Goal: Transaction & Acquisition: Download file/media

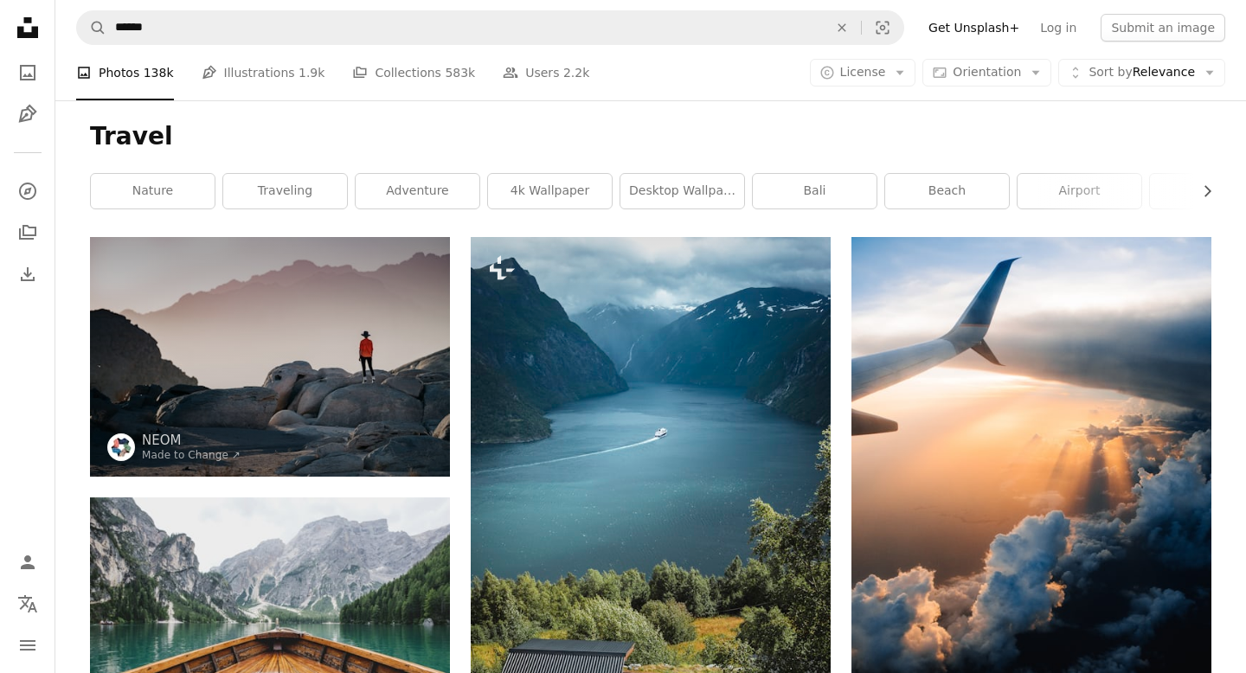
scroll to position [747, 0]
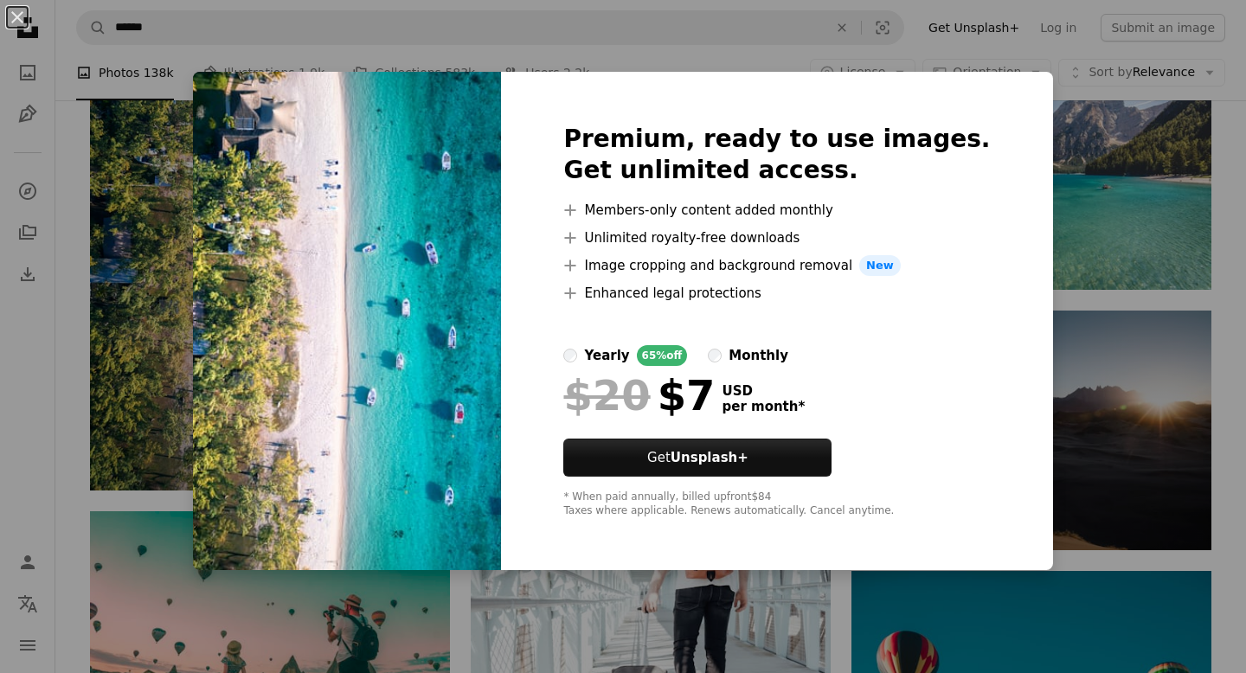
click at [702, 63] on div "An X shape Premium, ready to use images. Get unlimited access. A plus sign Memb…" at bounding box center [623, 336] width 1246 height 673
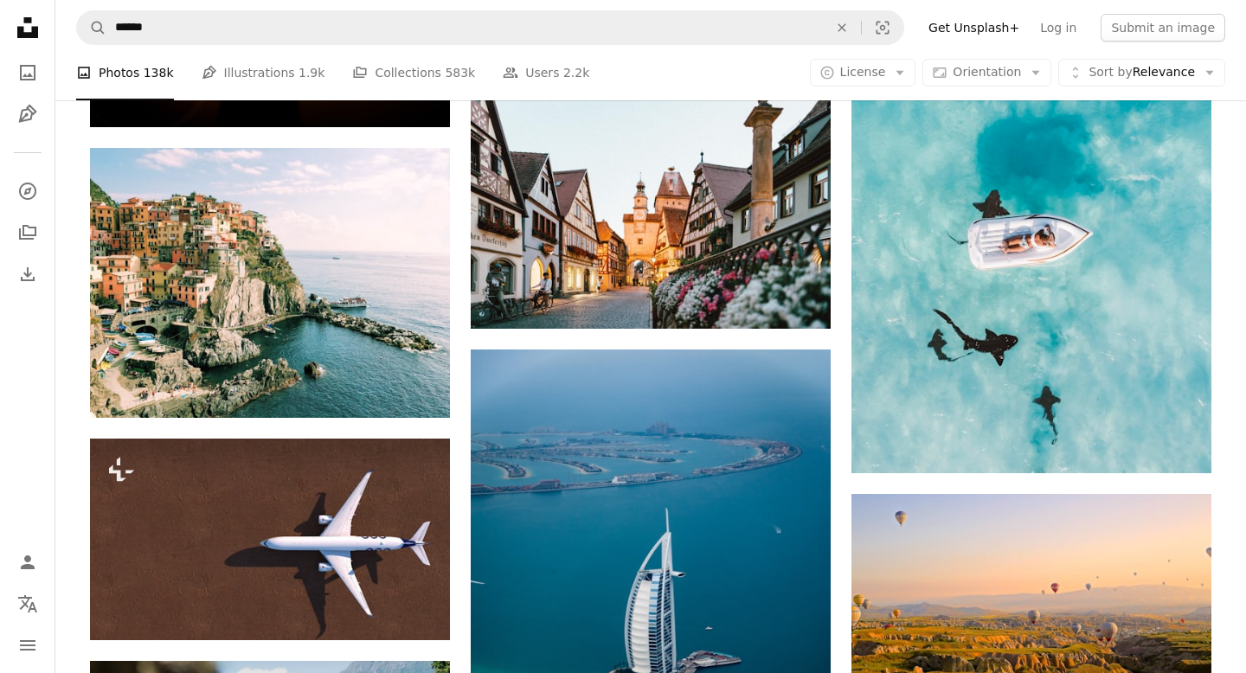
scroll to position [13660, 0]
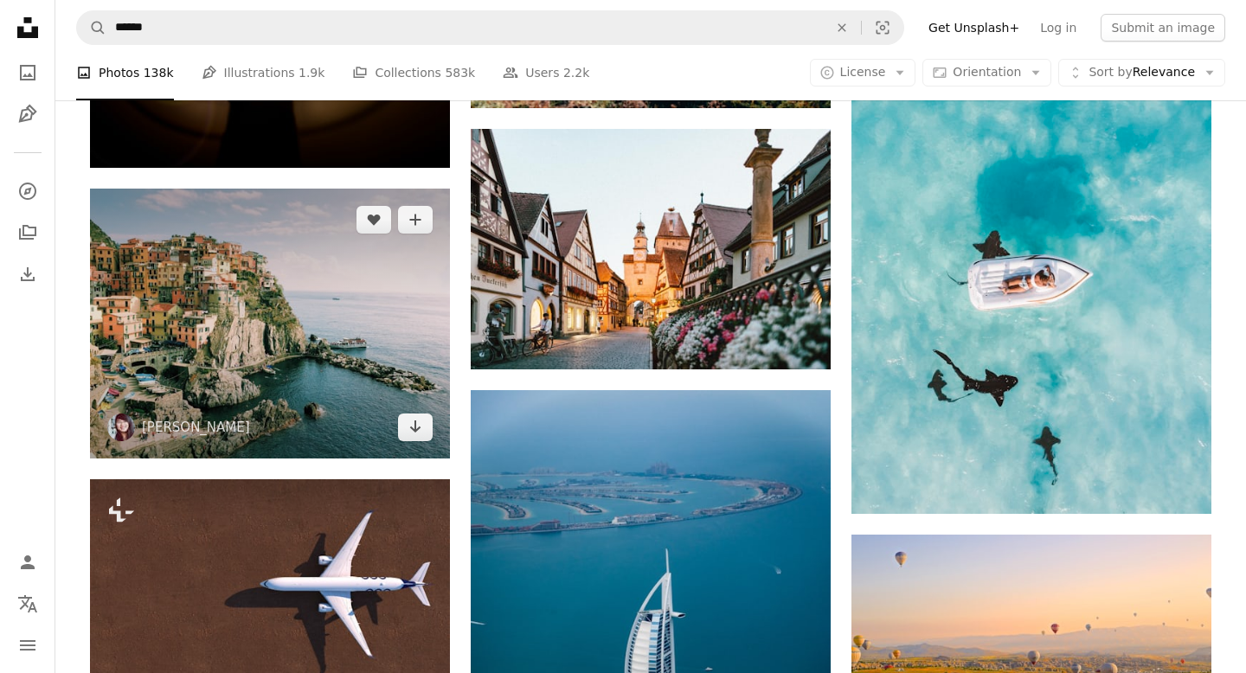
click at [269, 320] on img at bounding box center [270, 324] width 360 height 270
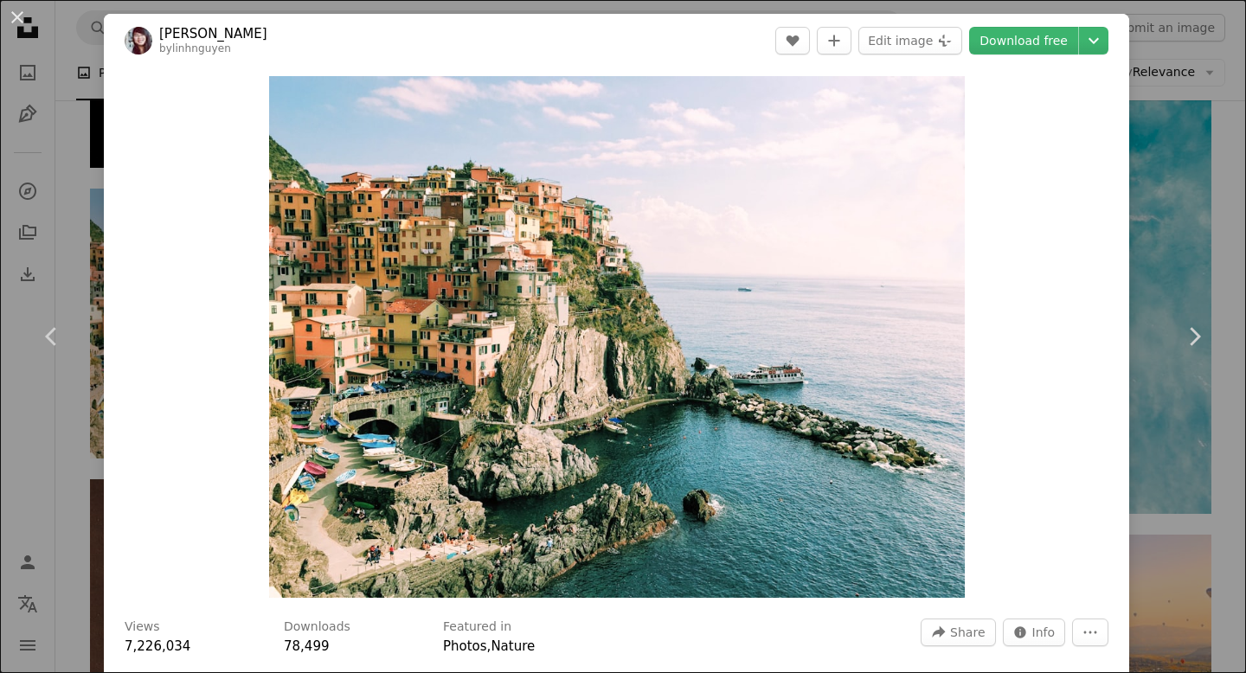
click at [1220, 151] on div "An X shape Chevron left Chevron right [PERSON_NAME] bylinhnguyen A heart A plus…" at bounding box center [623, 336] width 1246 height 673
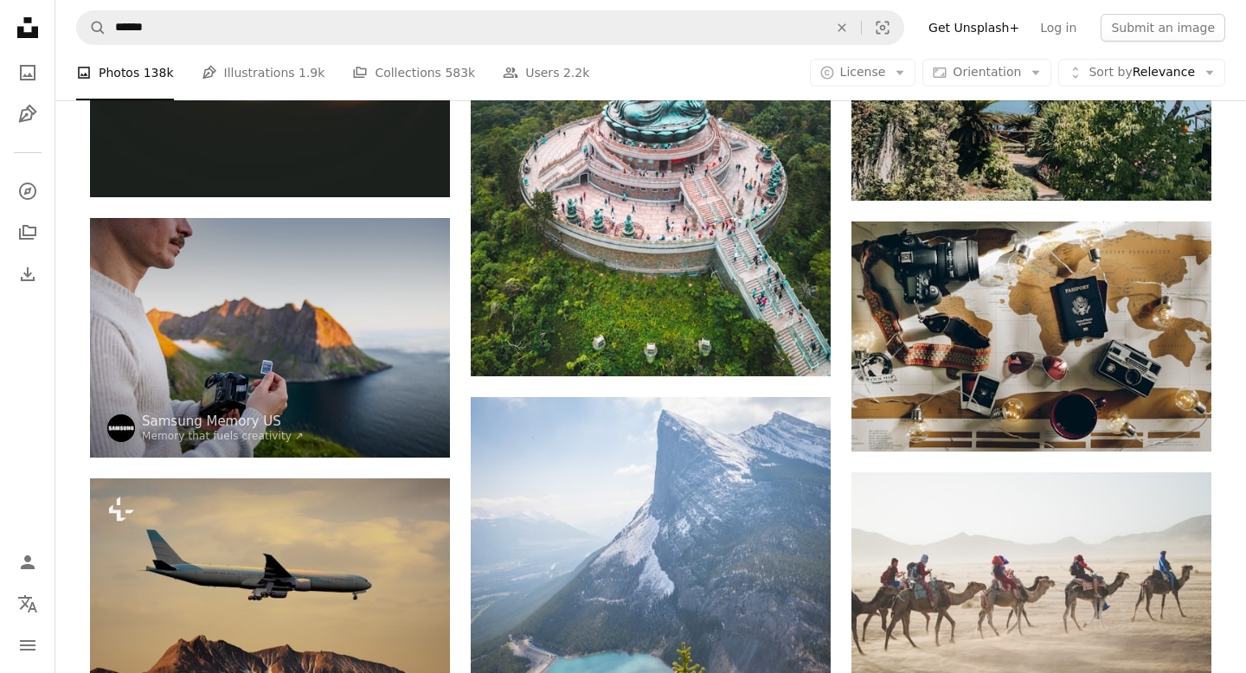
scroll to position [15531, 0]
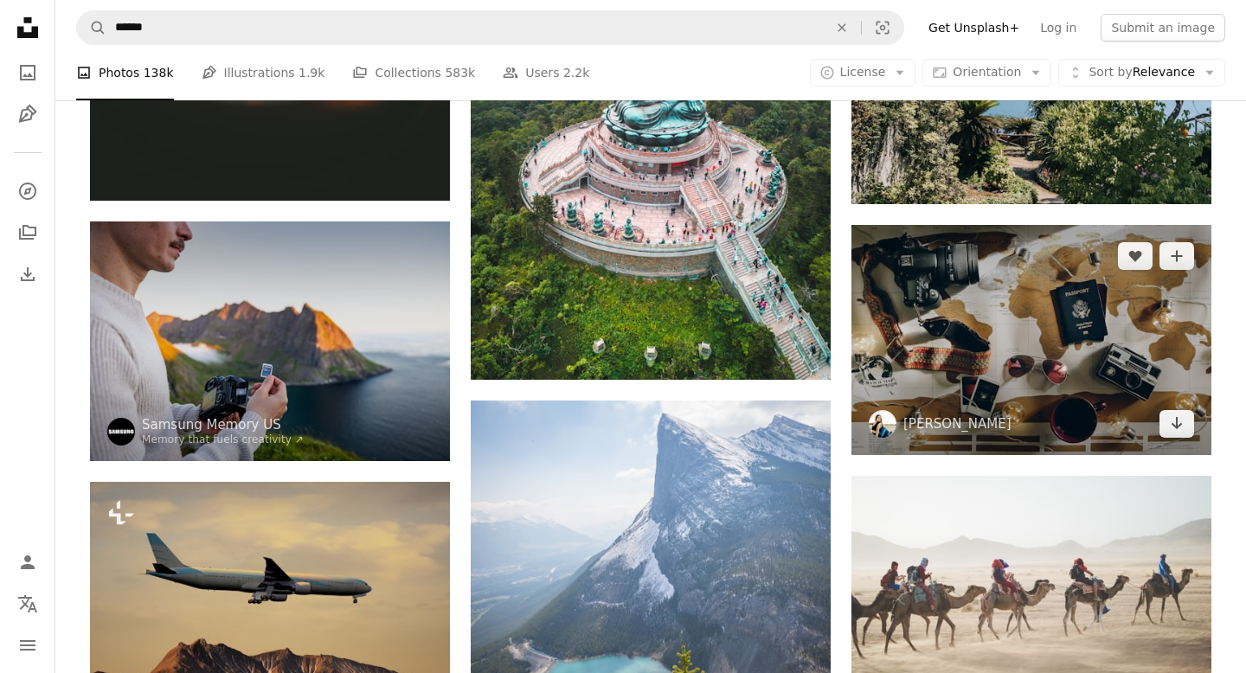
click at [992, 361] on img at bounding box center [1031, 340] width 360 height 230
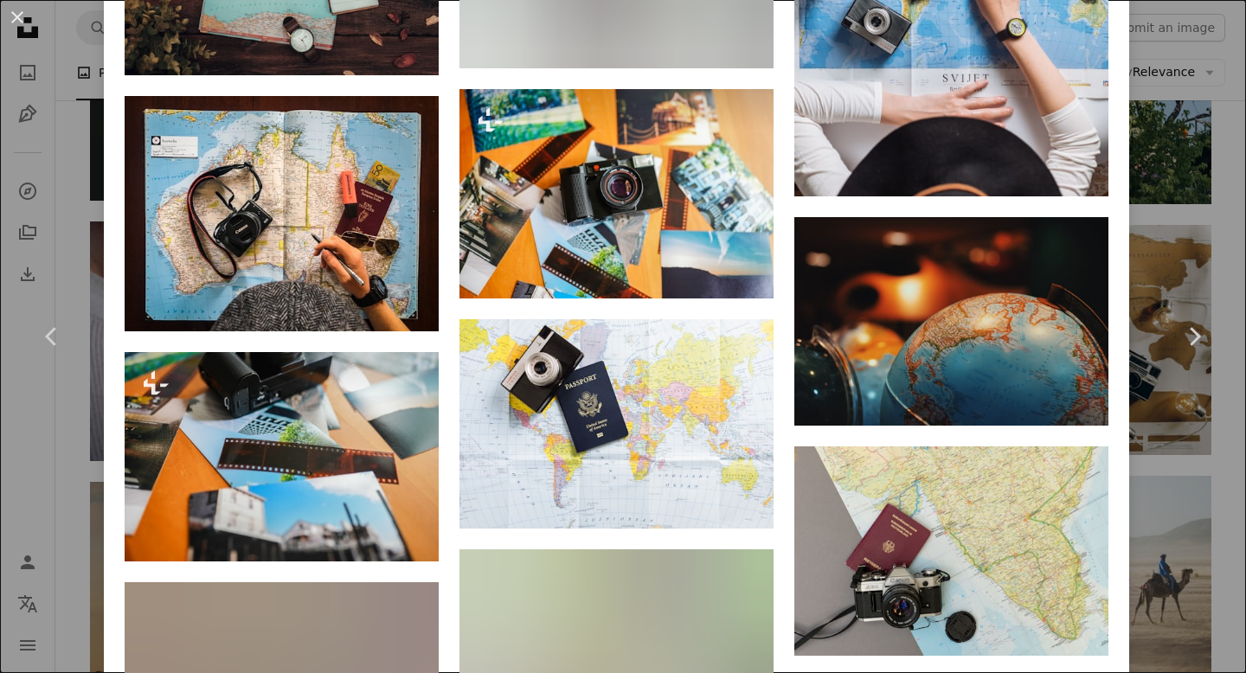
scroll to position [2341, 0]
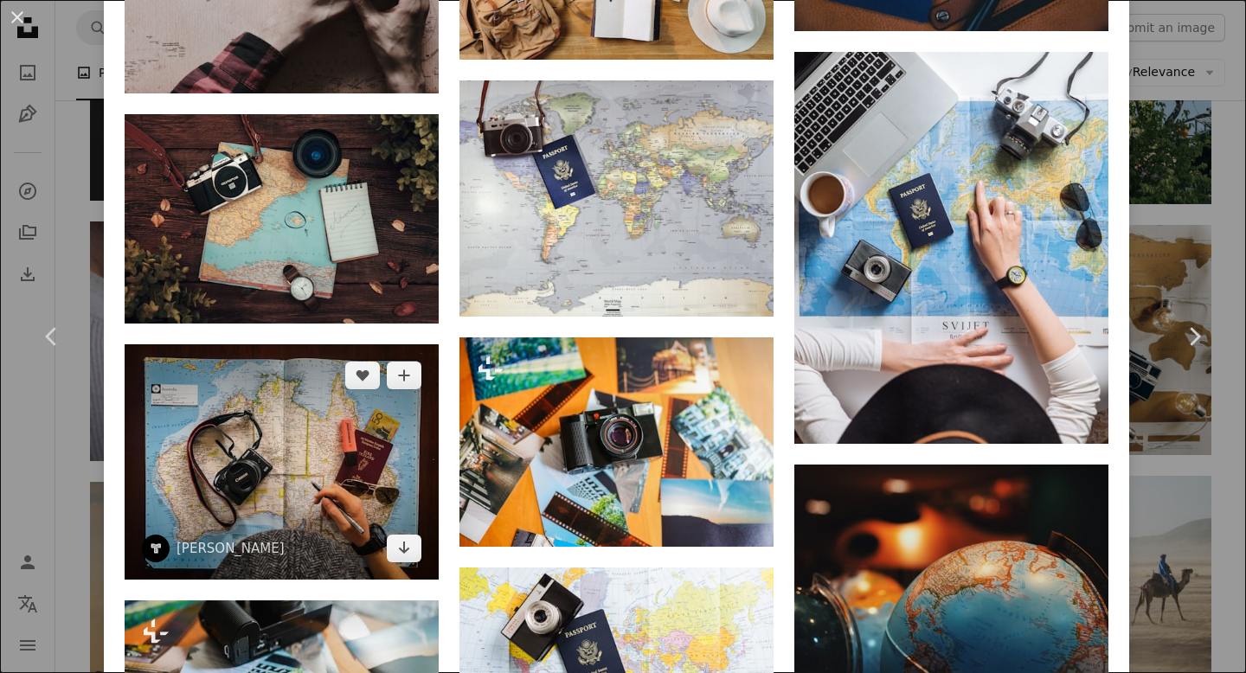
click at [392, 429] on img at bounding box center [282, 461] width 314 height 235
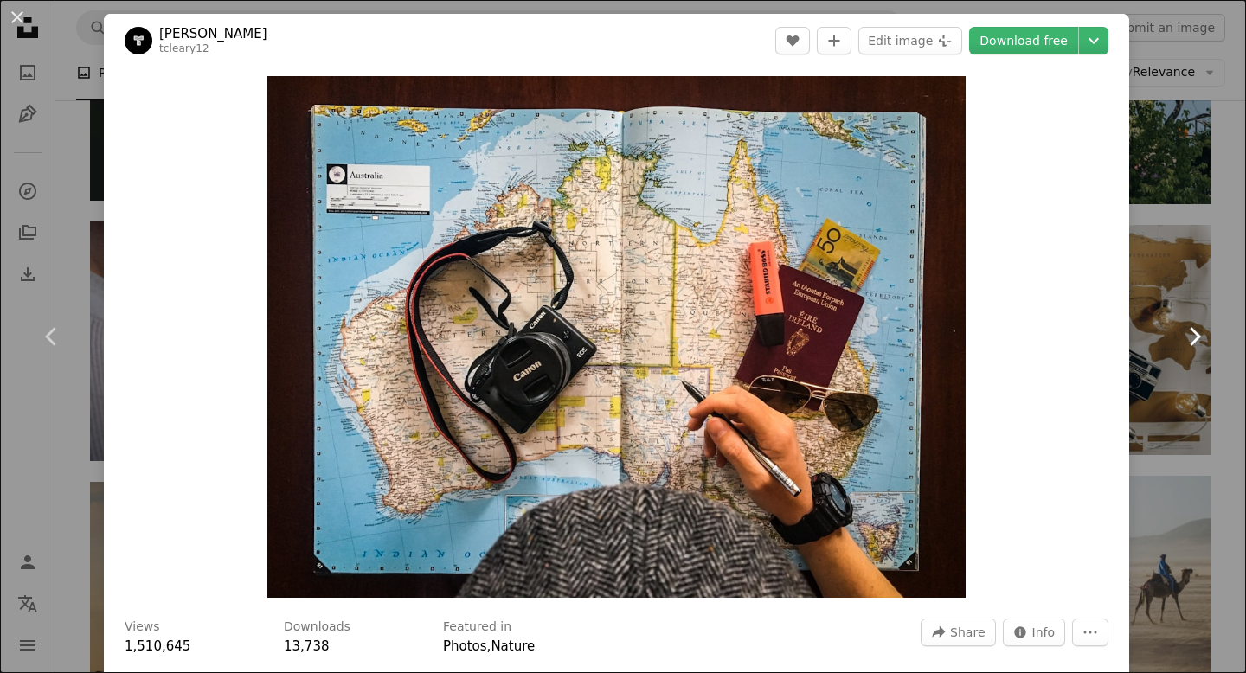
click at [1245, 279] on link "Chevron right" at bounding box center [1194, 336] width 104 height 166
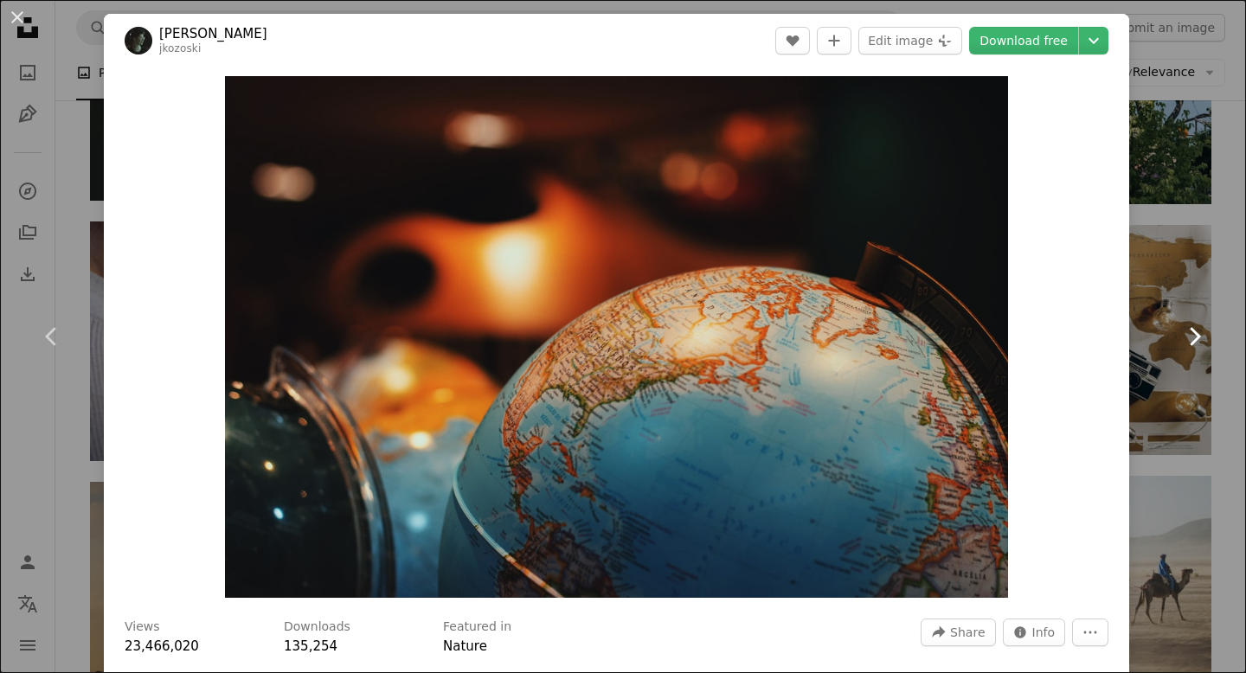
click at [1244, 276] on link "Chevron right" at bounding box center [1194, 336] width 104 height 166
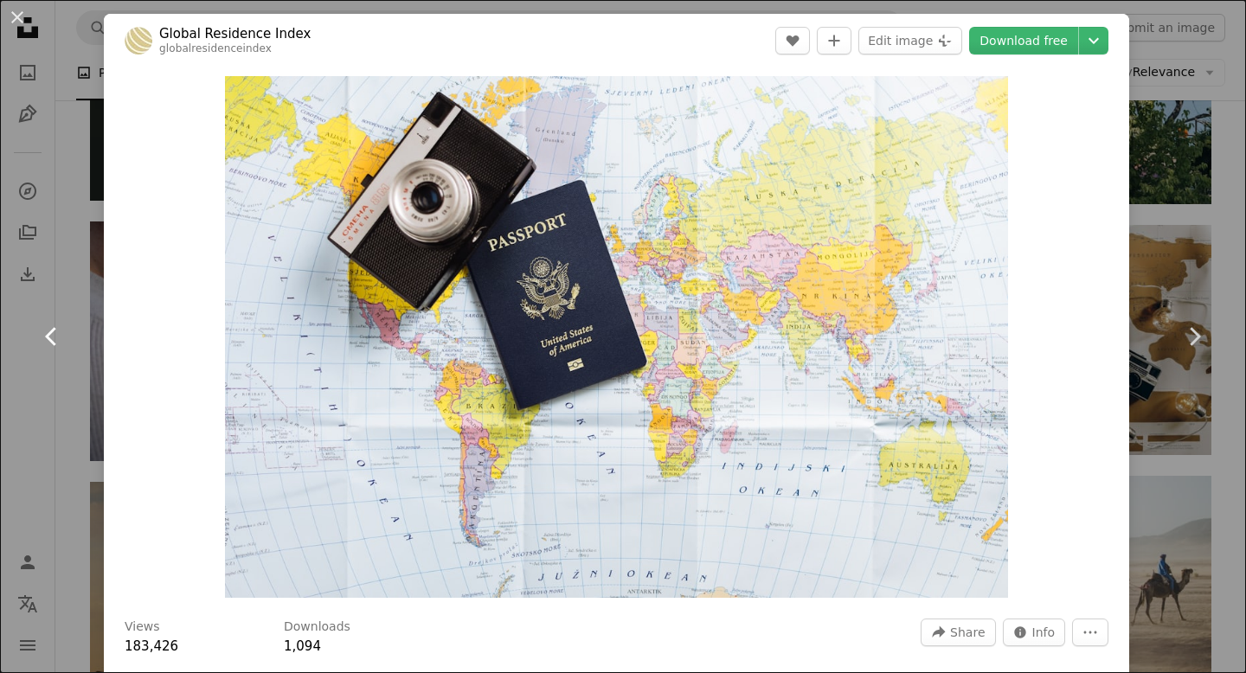
click at [32, 388] on link "Chevron left" at bounding box center [52, 336] width 104 height 166
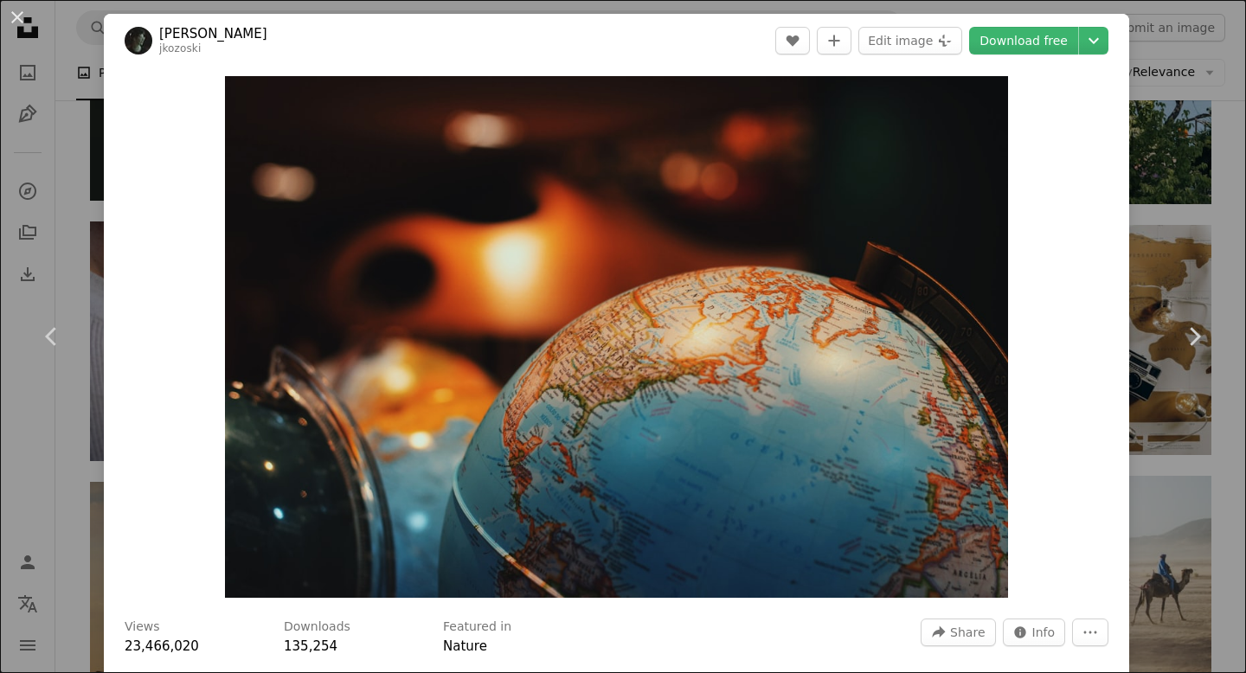
click at [1237, 81] on div "An X shape Chevron left Chevron right [PERSON_NAME] jkozoski A heart A plus sig…" at bounding box center [623, 336] width 1246 height 673
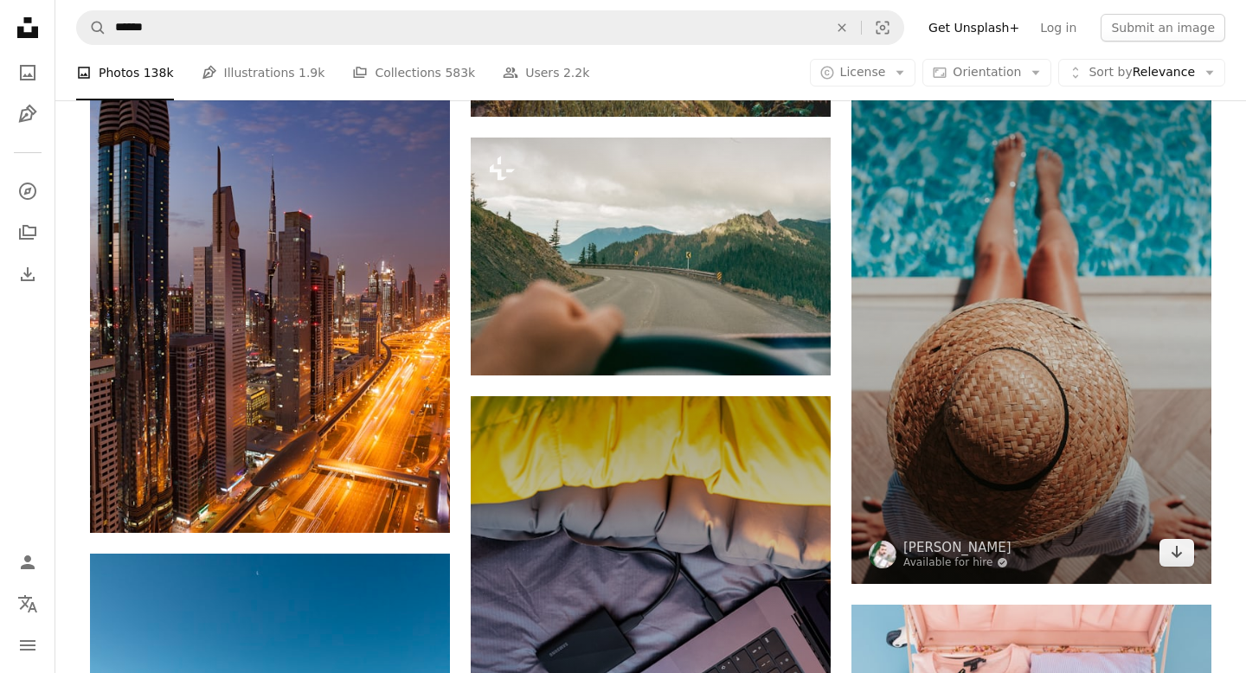
scroll to position [25994, 0]
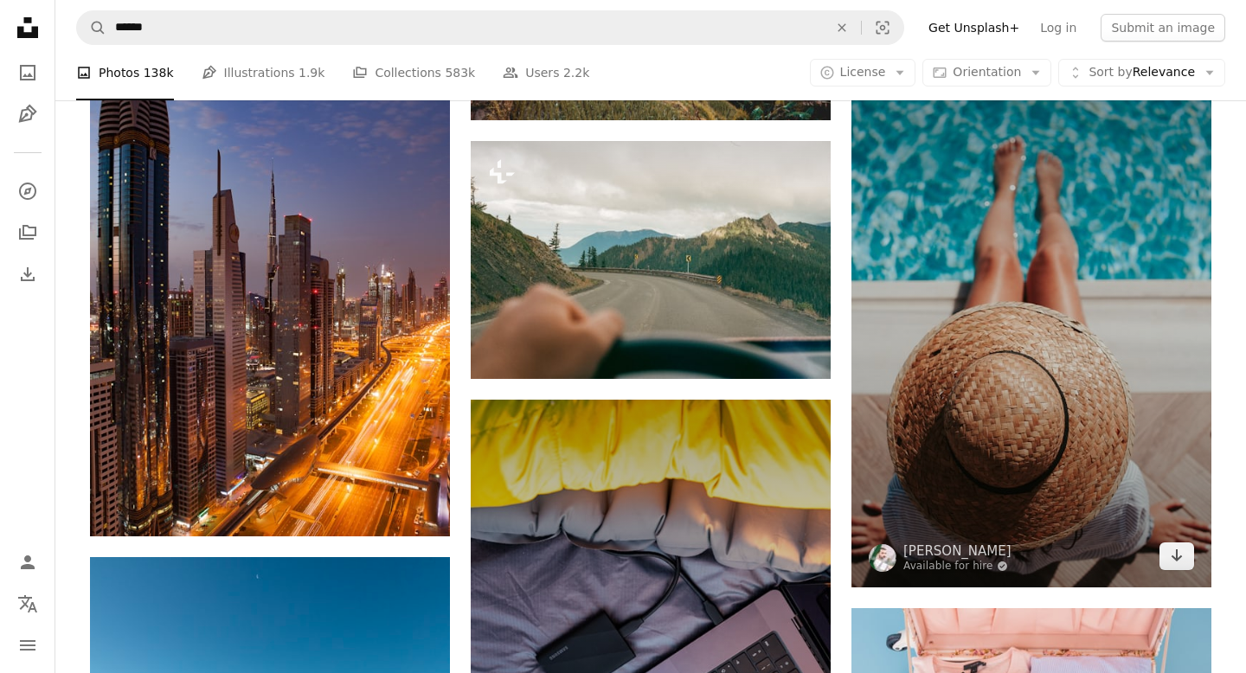
click at [1091, 317] on img at bounding box center [1031, 317] width 360 height 541
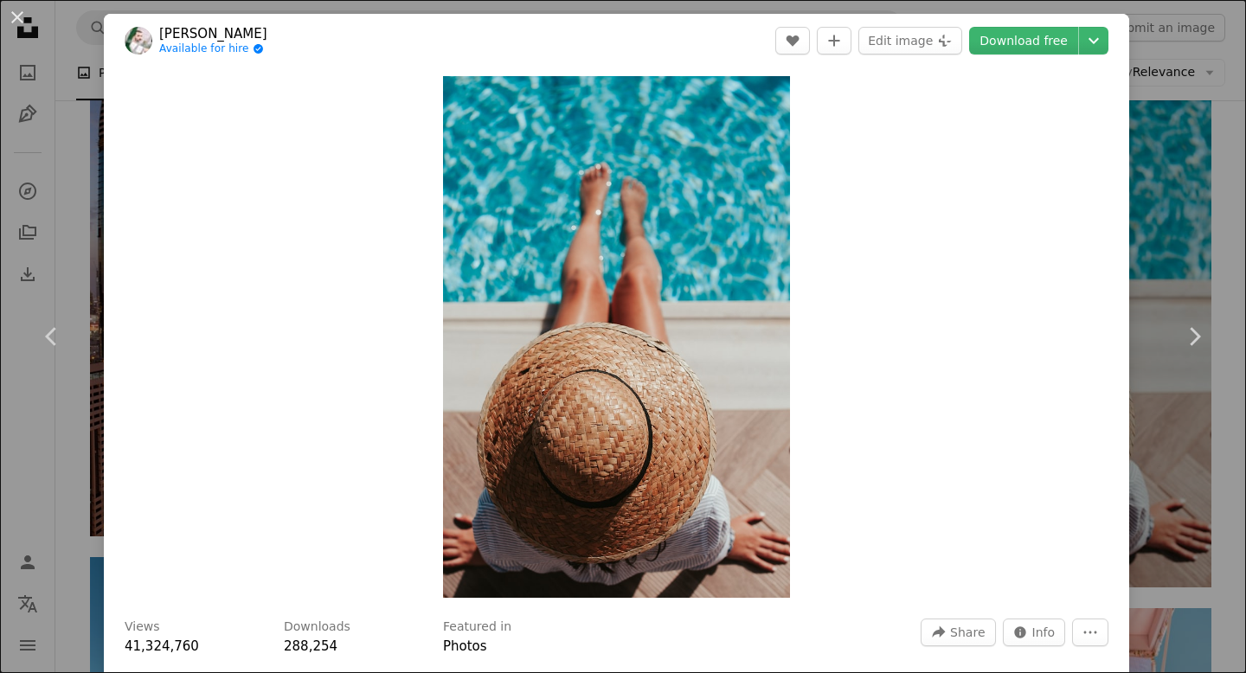
click at [1245, 126] on div "An X shape Chevron left Chevron right [PERSON_NAME] Available for hire A checkm…" at bounding box center [623, 336] width 1246 height 673
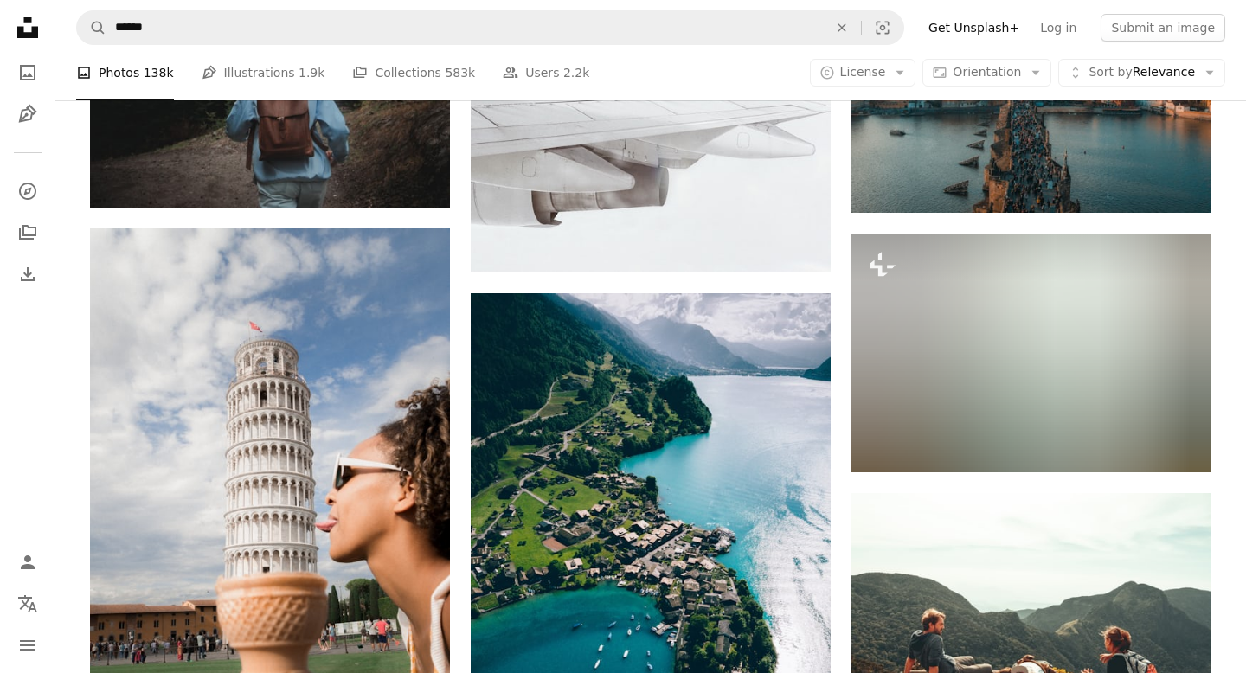
scroll to position [66295, 0]
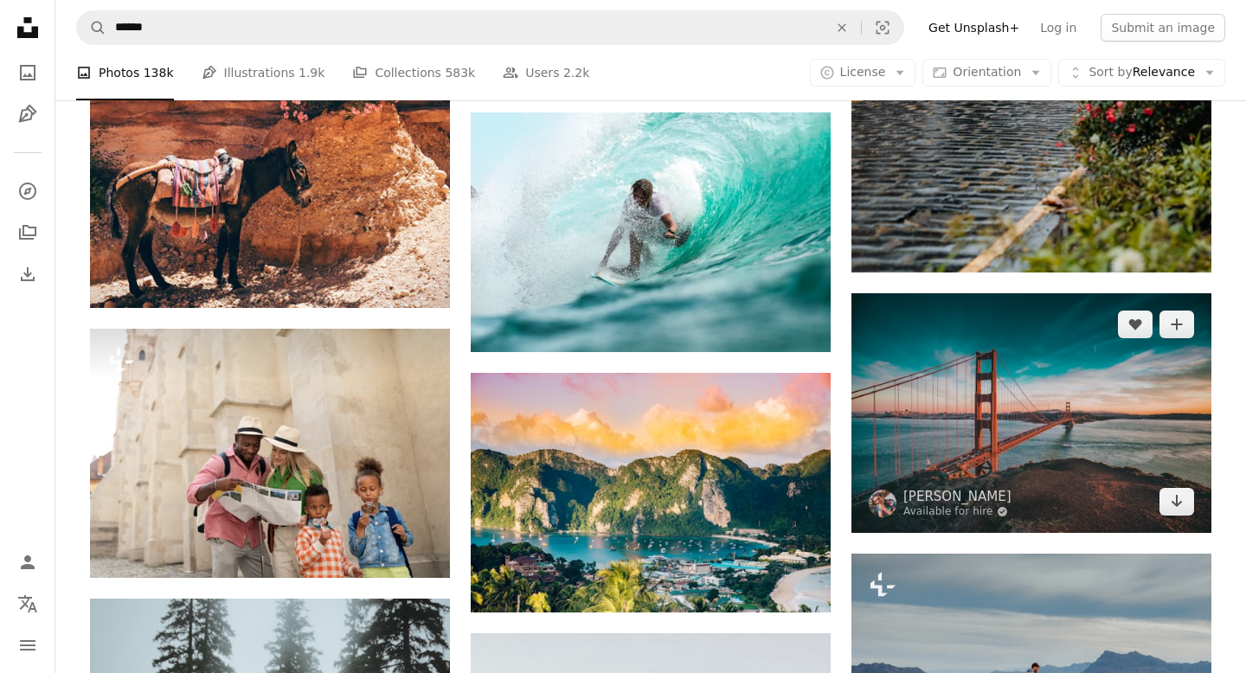
click at [1026, 452] on img at bounding box center [1031, 413] width 360 height 240
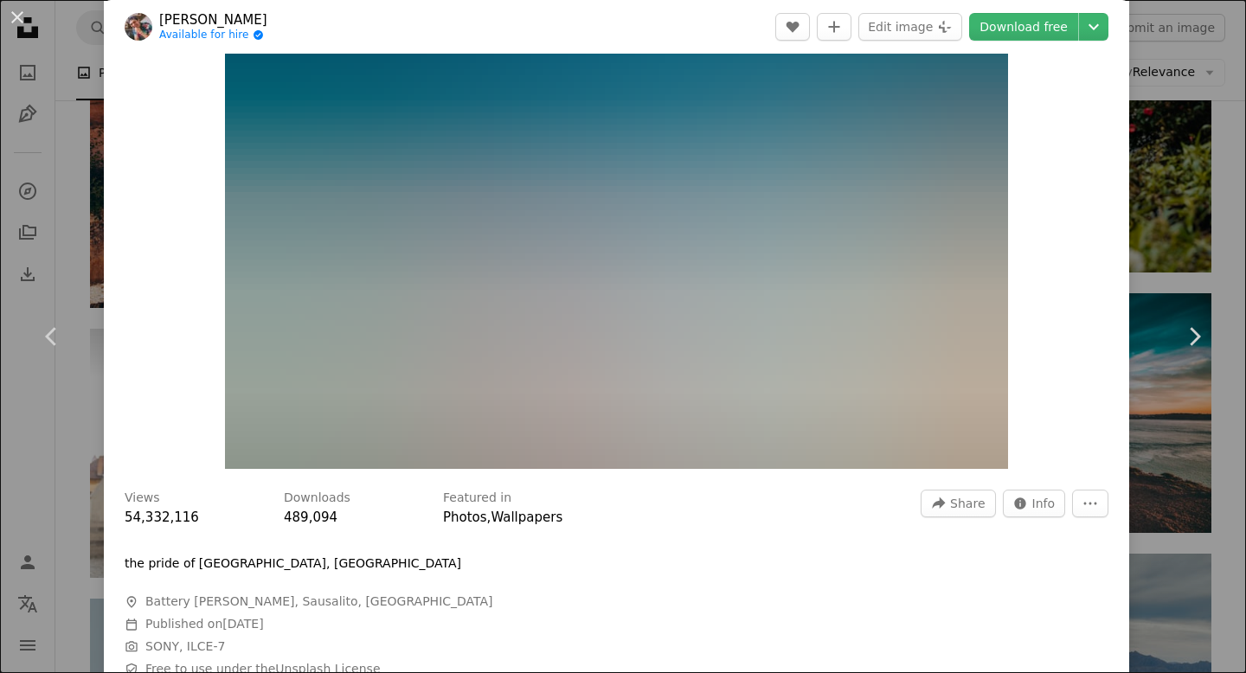
scroll to position [117, 0]
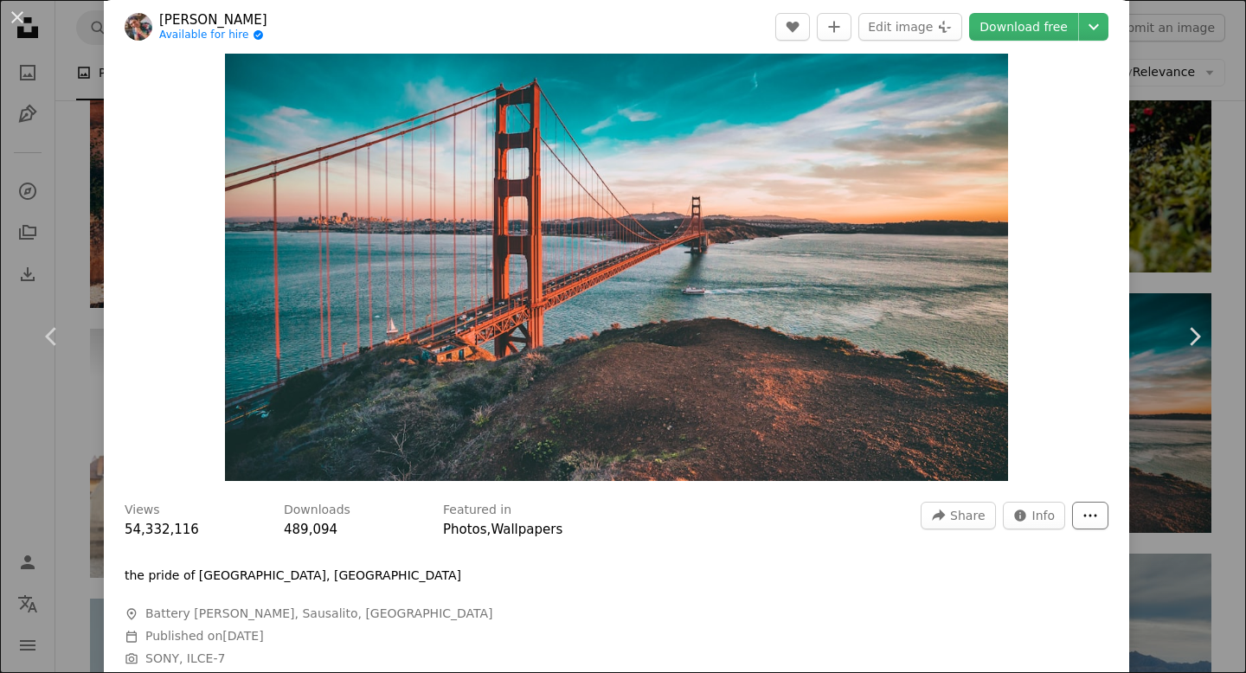
click at [1092, 511] on button "More Actions" at bounding box center [1090, 516] width 36 height 28
click at [853, 330] on dialog "An X shape Chevron left Chevron right [PERSON_NAME] Available for hire A checkm…" at bounding box center [623, 336] width 1246 height 673
click at [1041, 28] on link "Download free" at bounding box center [1023, 27] width 109 height 28
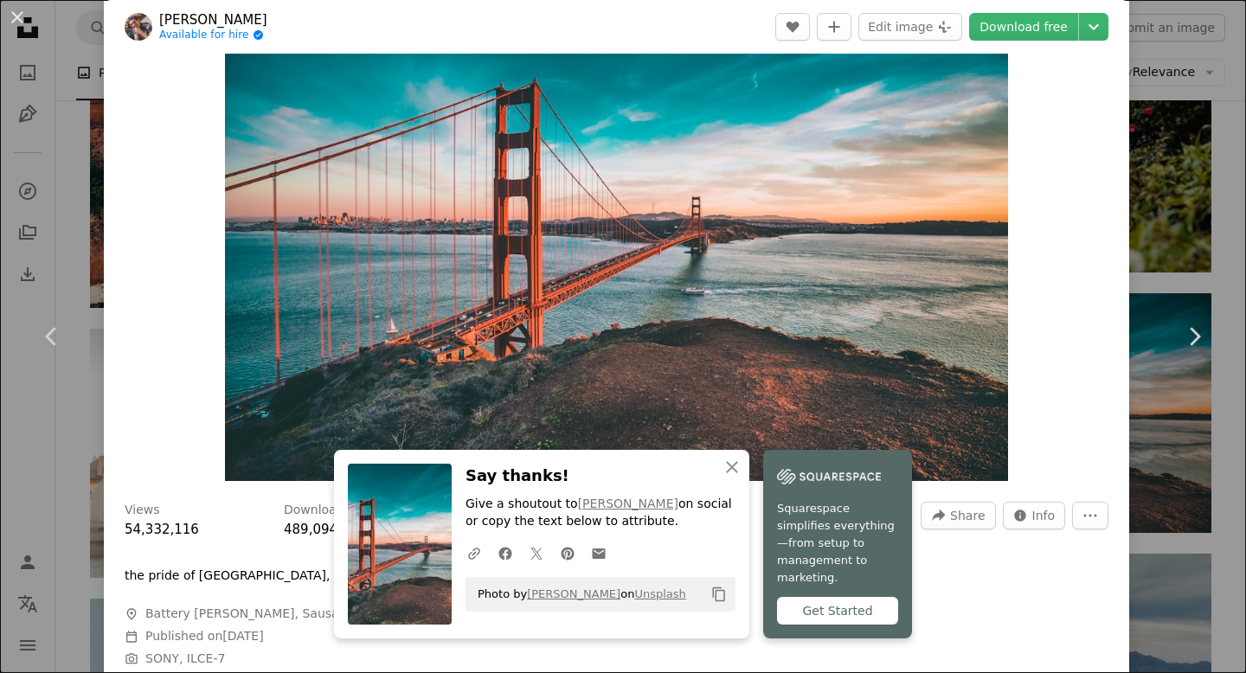
click at [189, 316] on div "Zoom in" at bounding box center [616, 220] width 1025 height 539
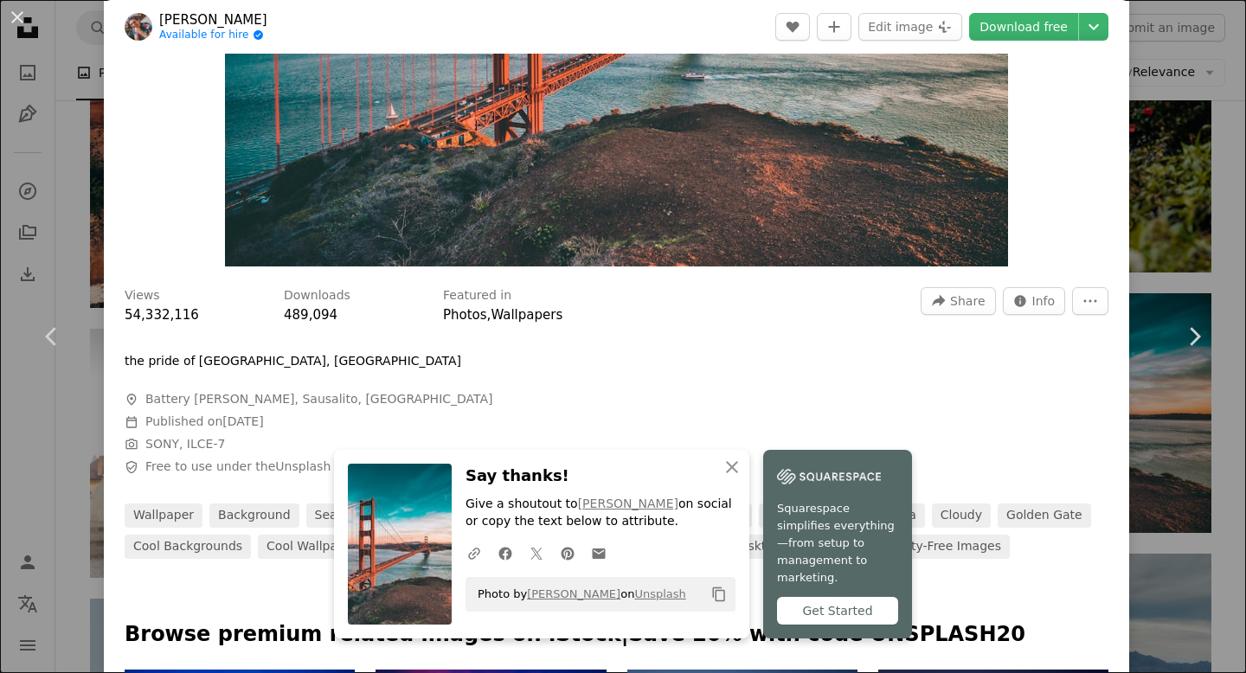
scroll to position [0, 0]
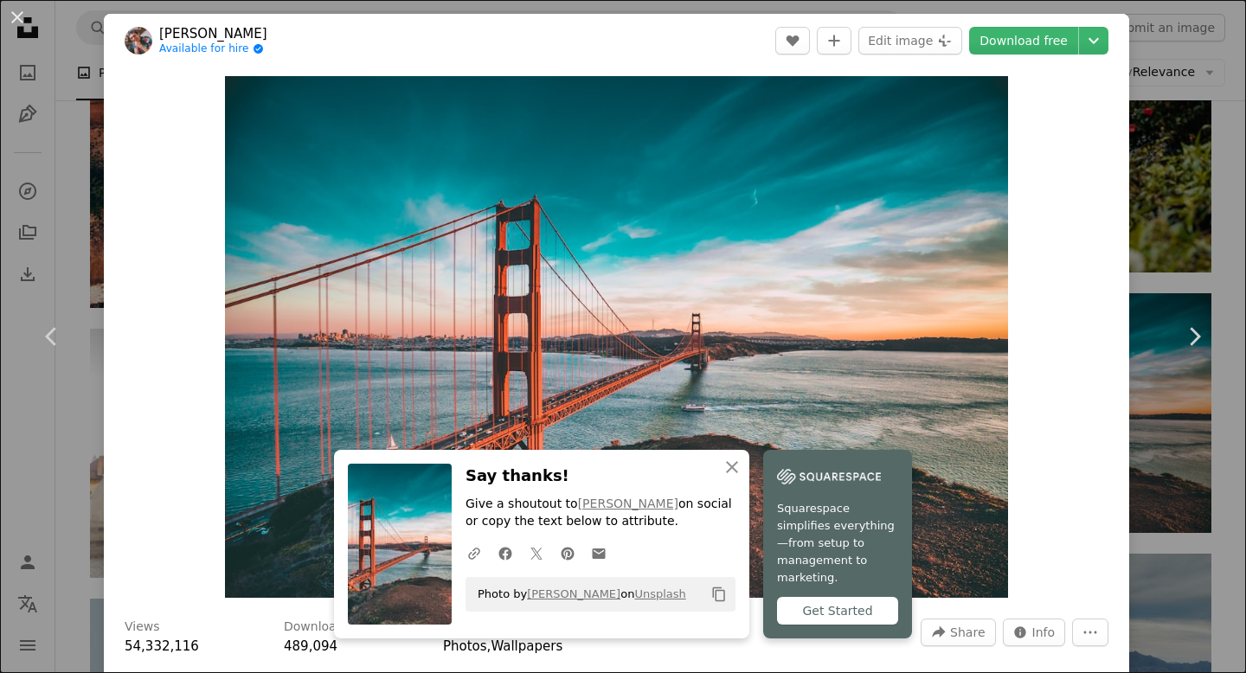
drag, startPoint x: 1241, startPoint y: 127, endPoint x: 603, endPoint y: 263, distance: 652.6
click at [1241, 127] on div "An X shape Chevron left Chevron right [PERSON_NAME] Available for hire A checkm…" at bounding box center [623, 336] width 1246 height 673
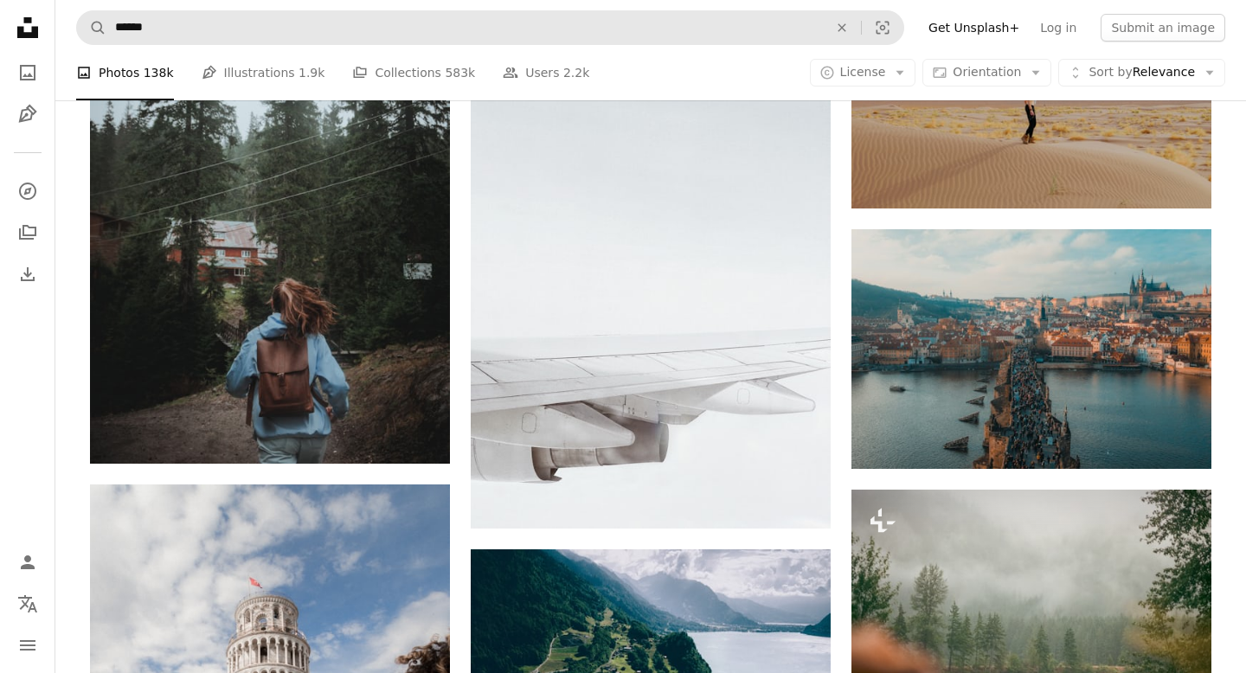
scroll to position [64718, 0]
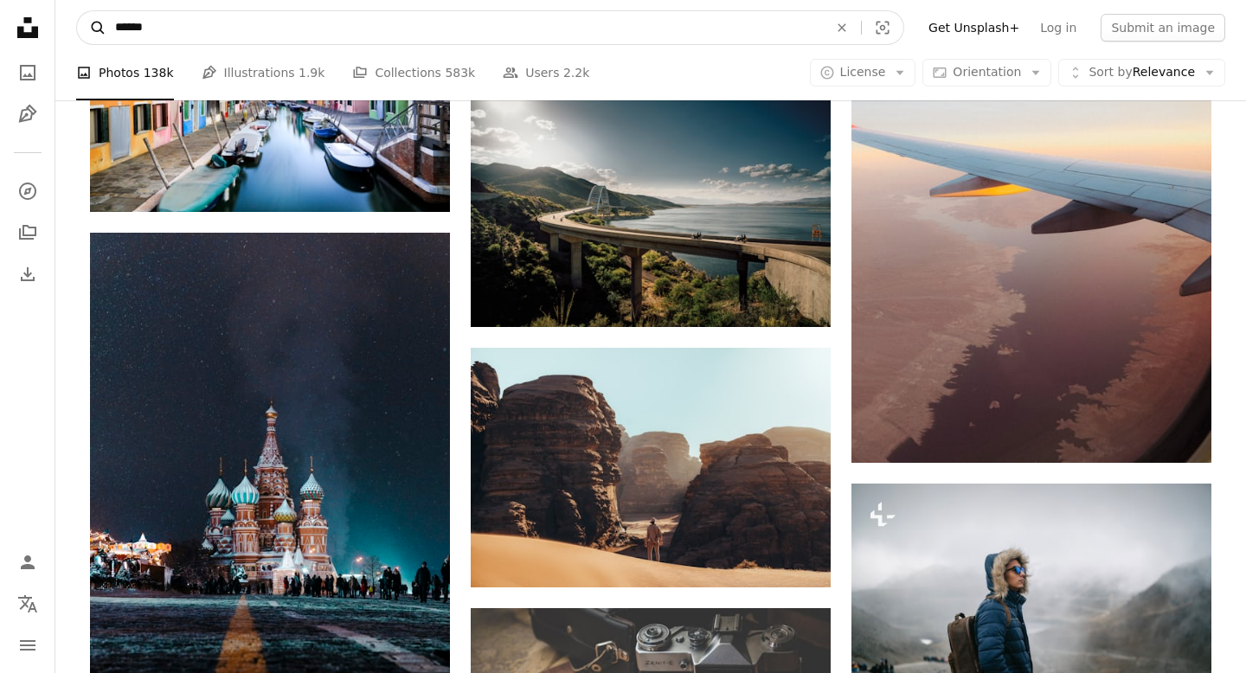
type input "****"
click button "A magnifying glass" at bounding box center [91, 27] width 29 height 33
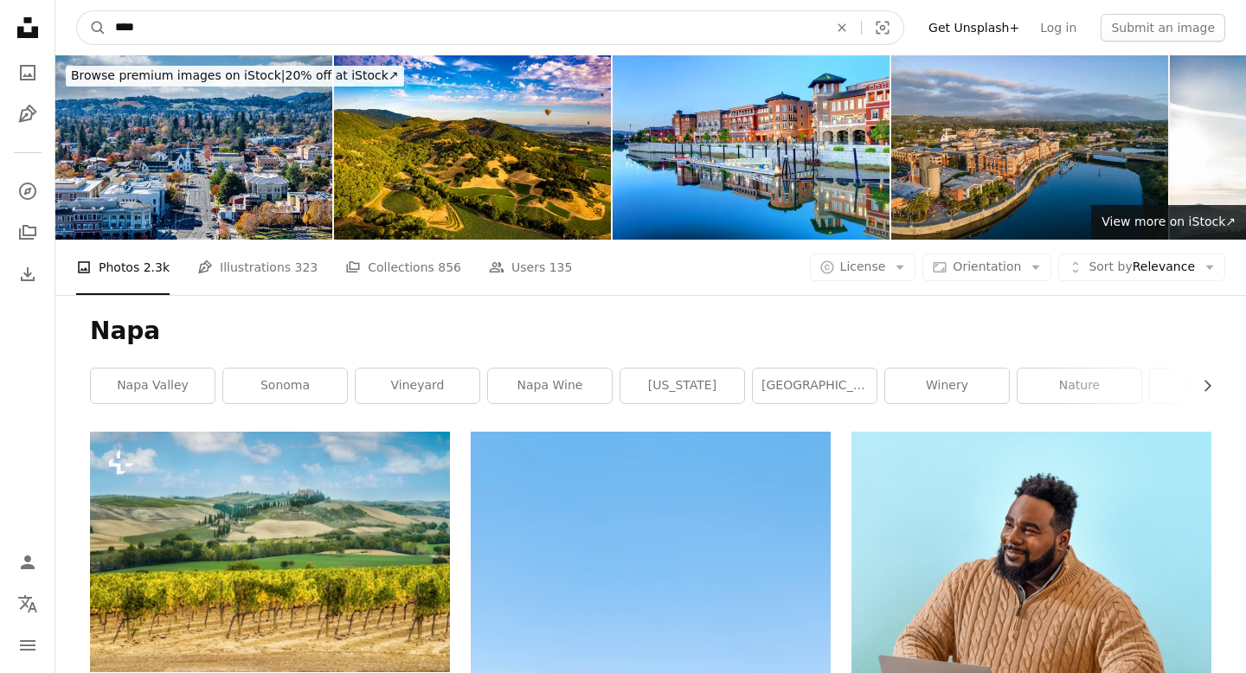
click at [215, 32] on input "****" at bounding box center [464, 27] width 716 height 33
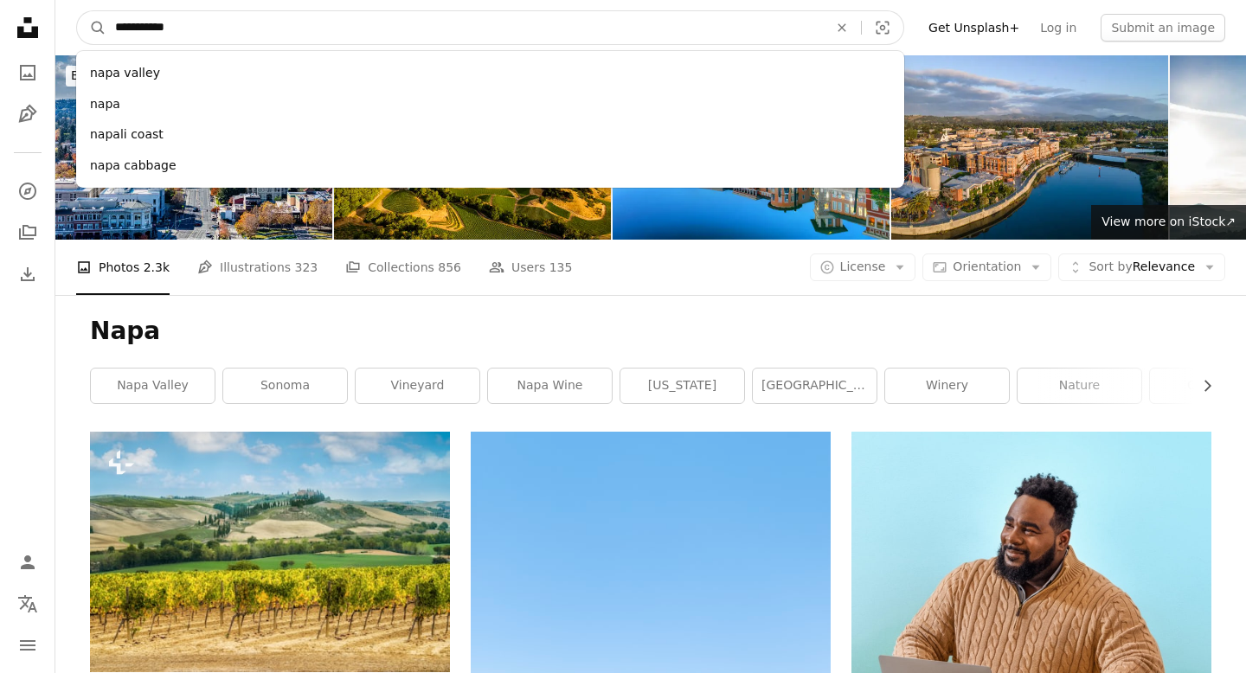
type input "**********"
click at [77, 11] on button "A magnifying glass" at bounding box center [91, 27] width 29 height 33
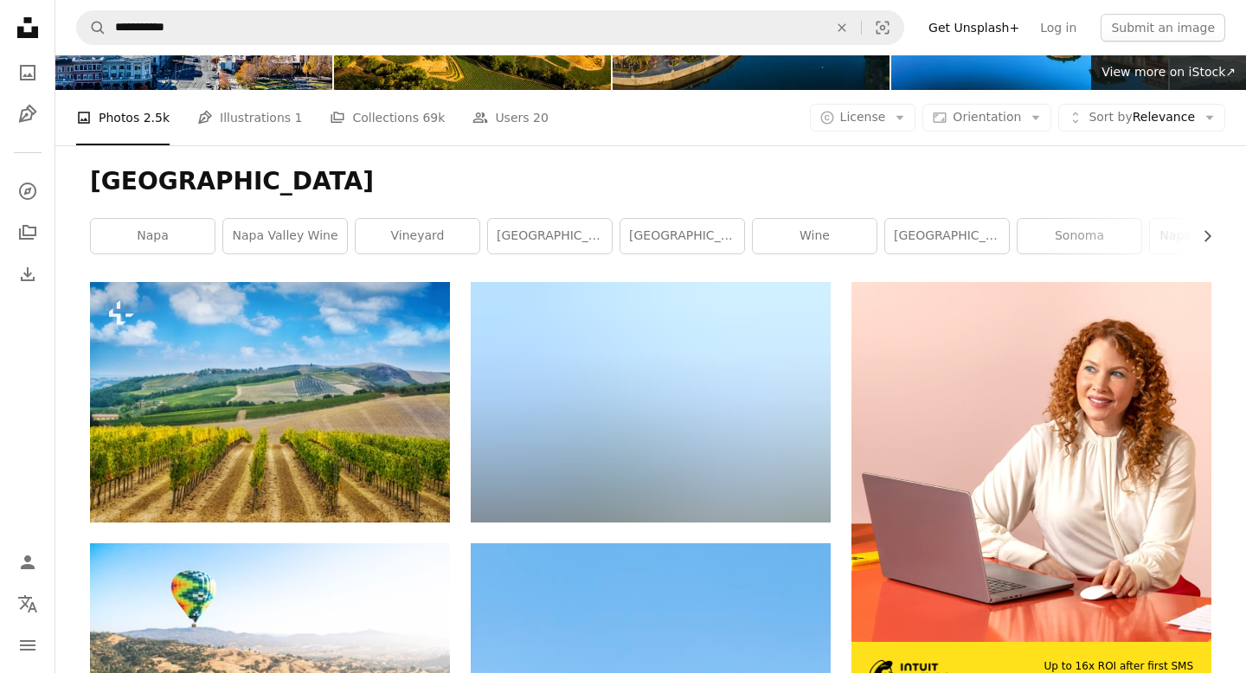
scroll to position [130, 0]
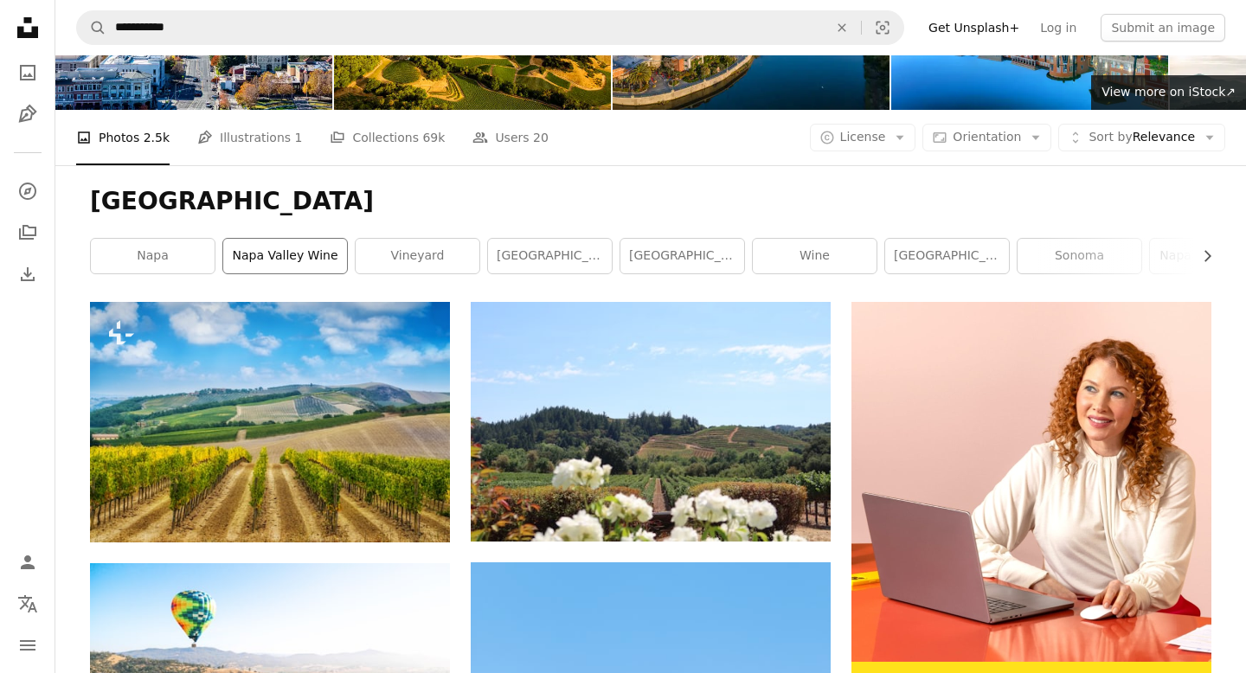
click at [285, 261] on link "napa valley wine" at bounding box center [285, 256] width 124 height 35
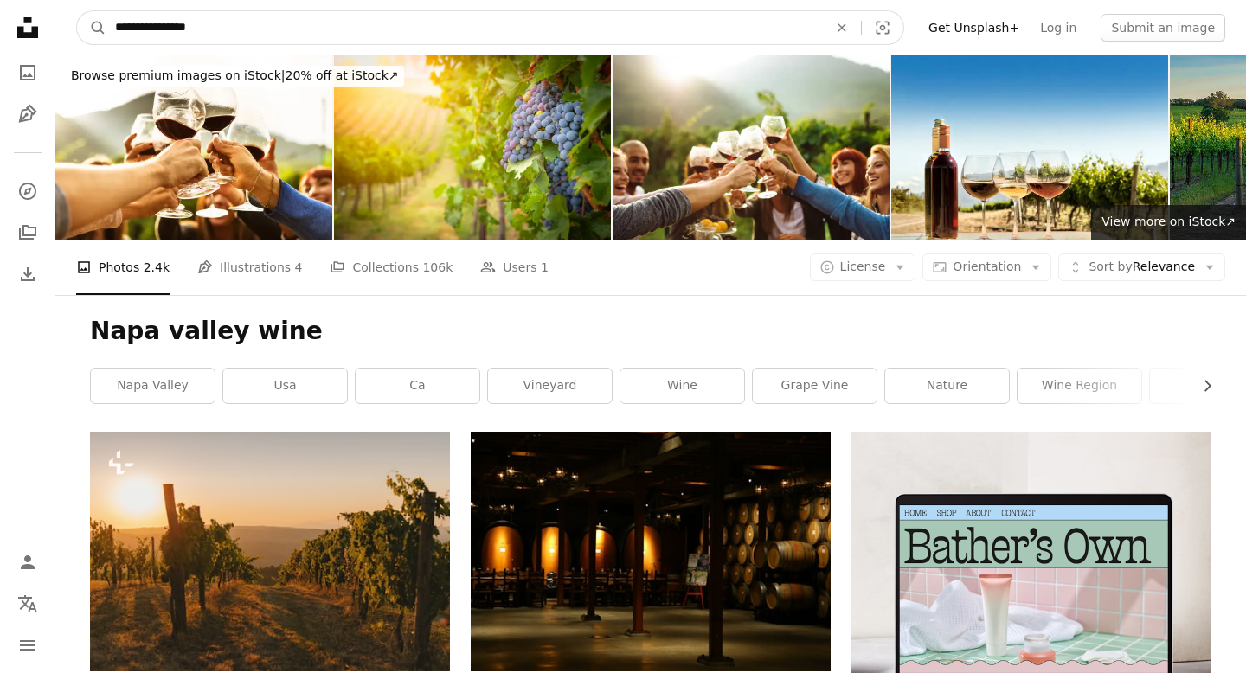
click at [266, 32] on input "**********" at bounding box center [464, 27] width 716 height 33
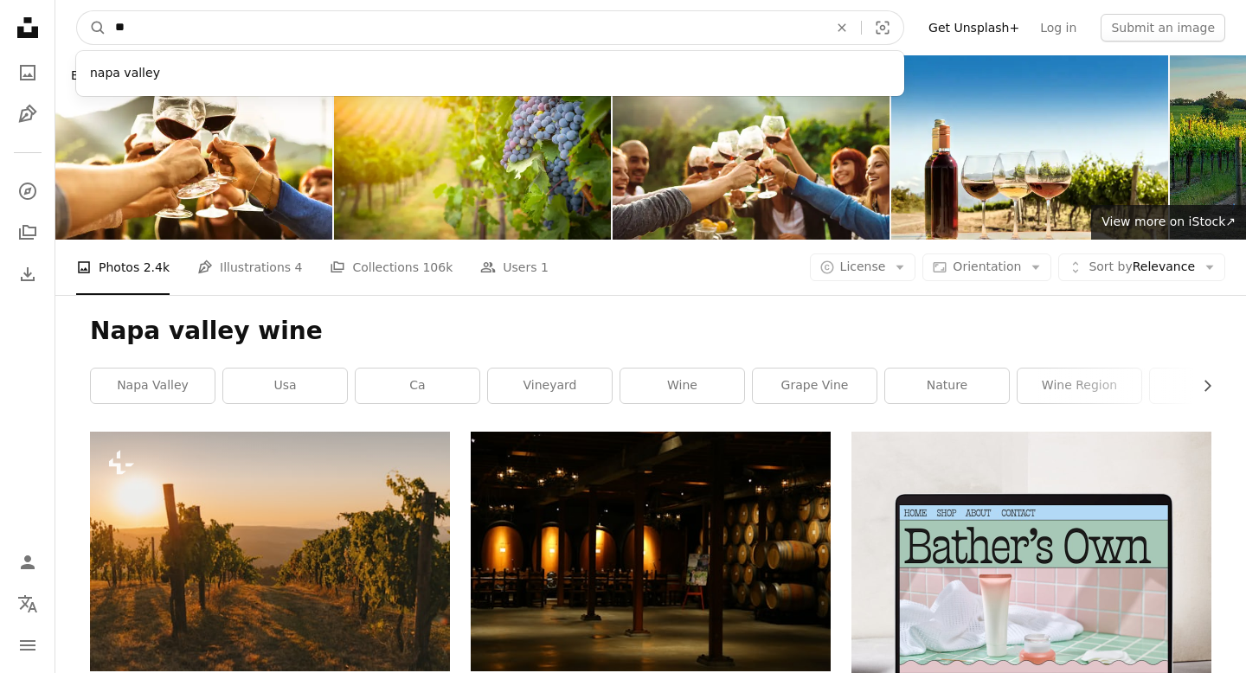
type input "*"
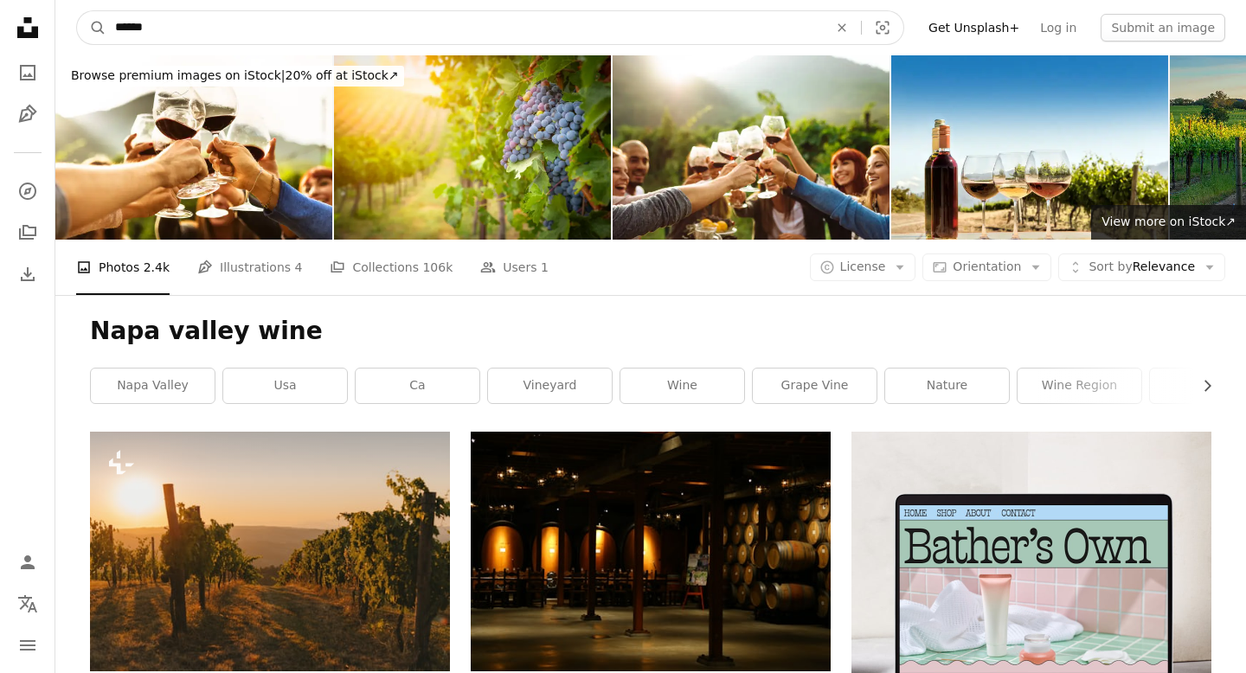
type input "******"
click at [77, 11] on button "A magnifying glass" at bounding box center [91, 27] width 29 height 33
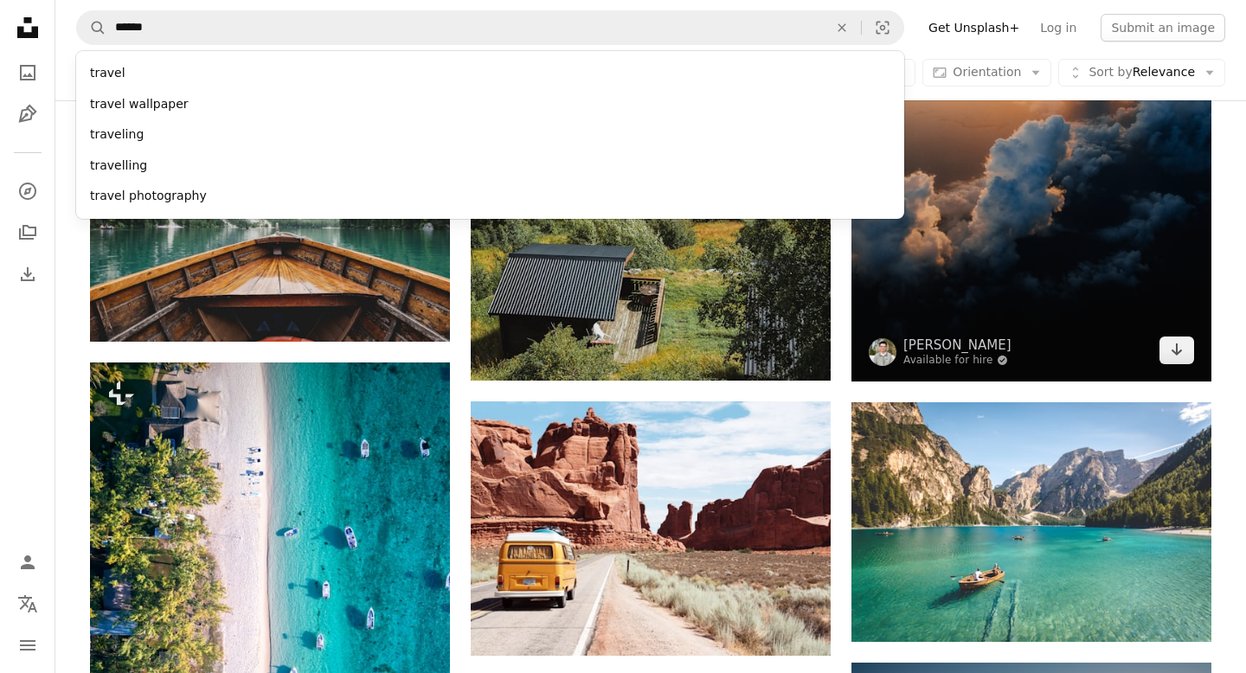
scroll to position [503, 0]
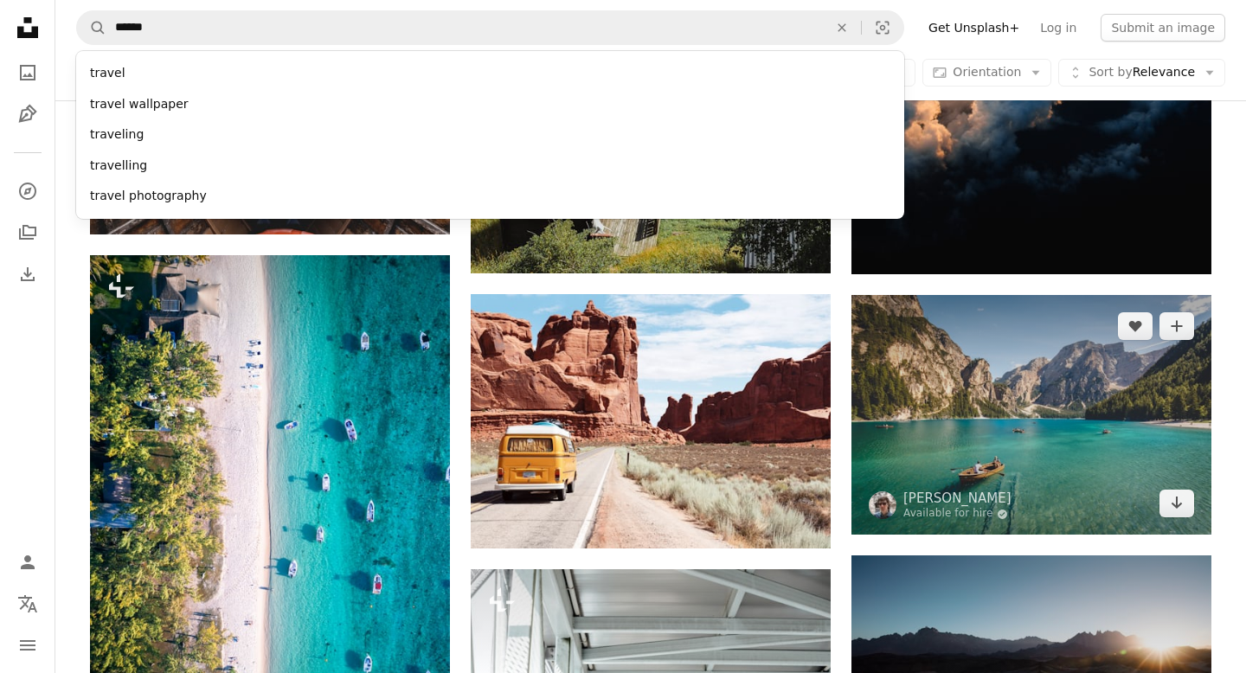
click at [77, 11] on button "A magnifying glass" at bounding box center [91, 27] width 29 height 33
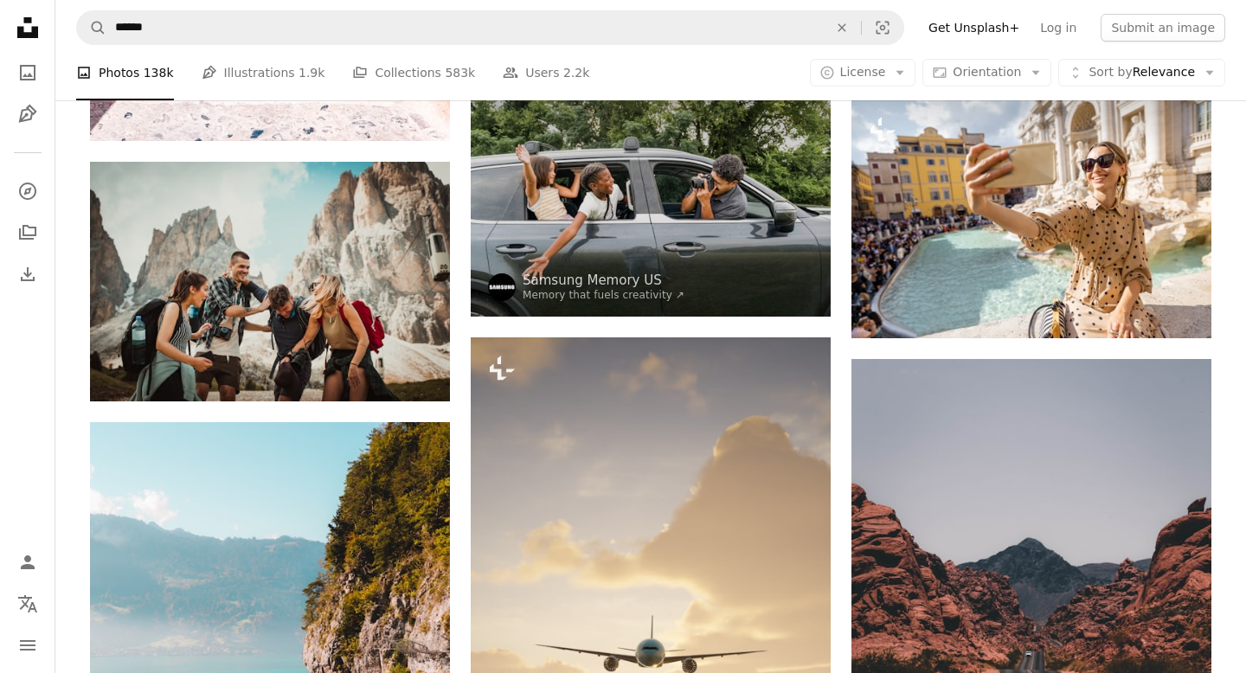
scroll to position [4685, 0]
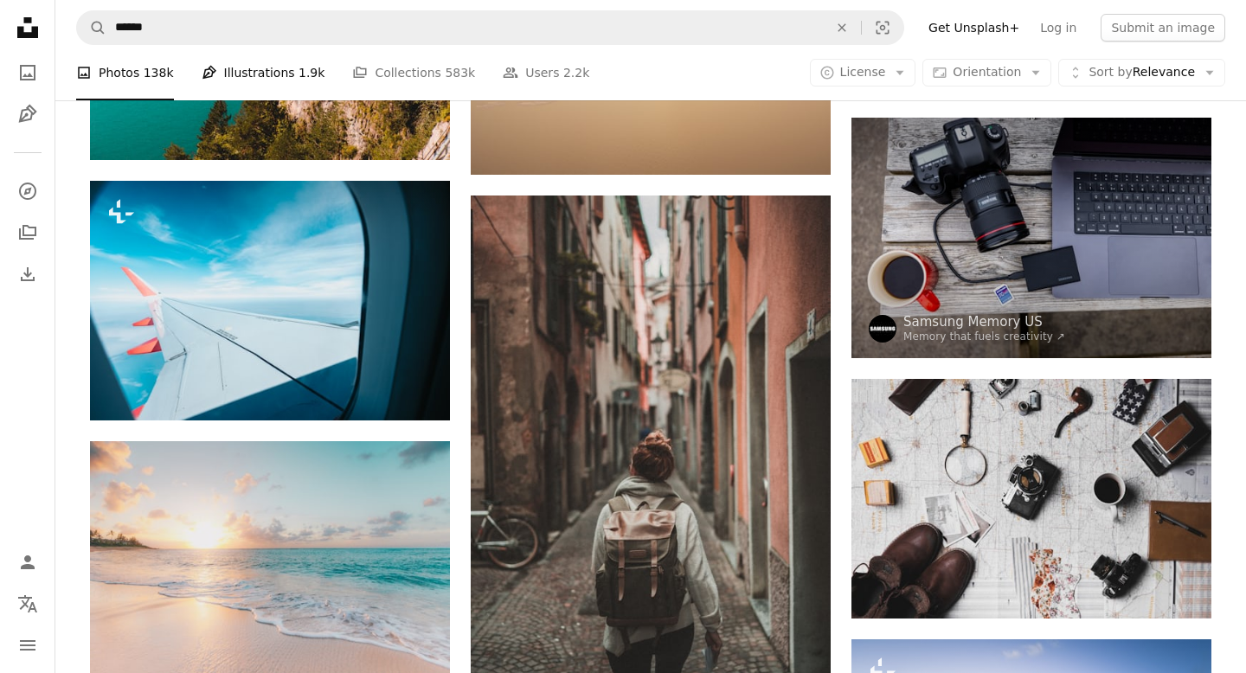
click at [257, 67] on link "Pen Tool Illustrations 1.9k" at bounding box center [264, 72] width 124 height 55
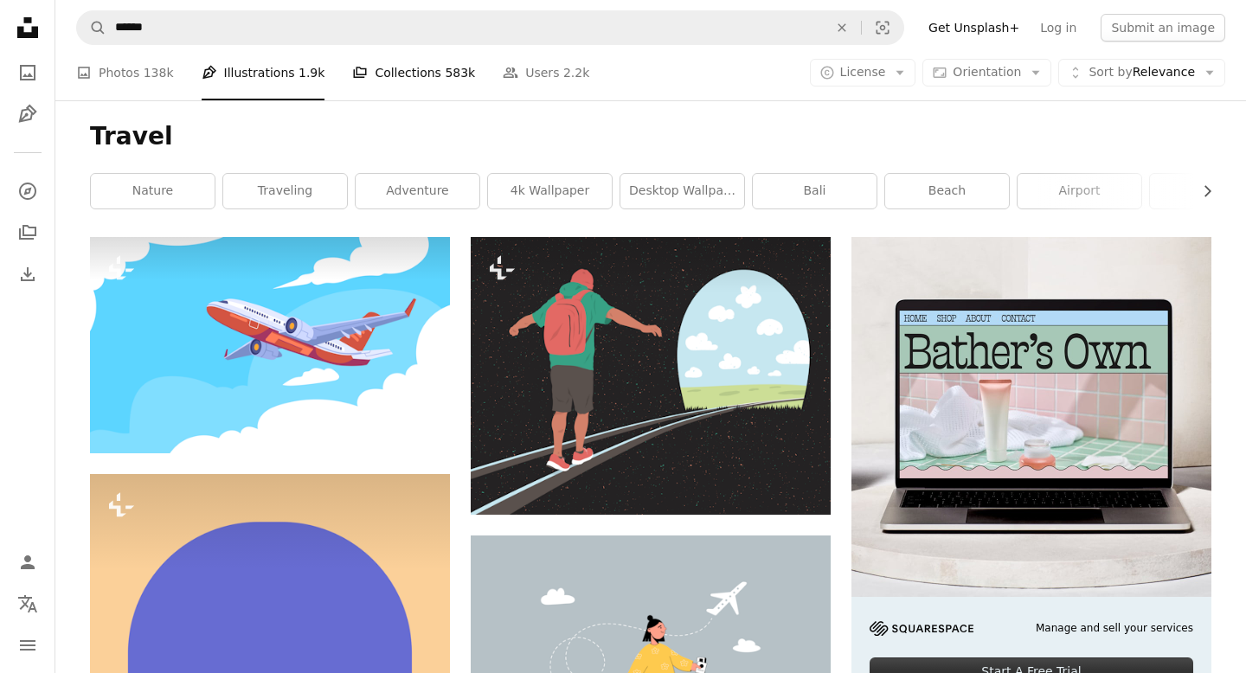
click at [405, 78] on link "A stack of folders Collections 583k" at bounding box center [413, 72] width 123 height 55
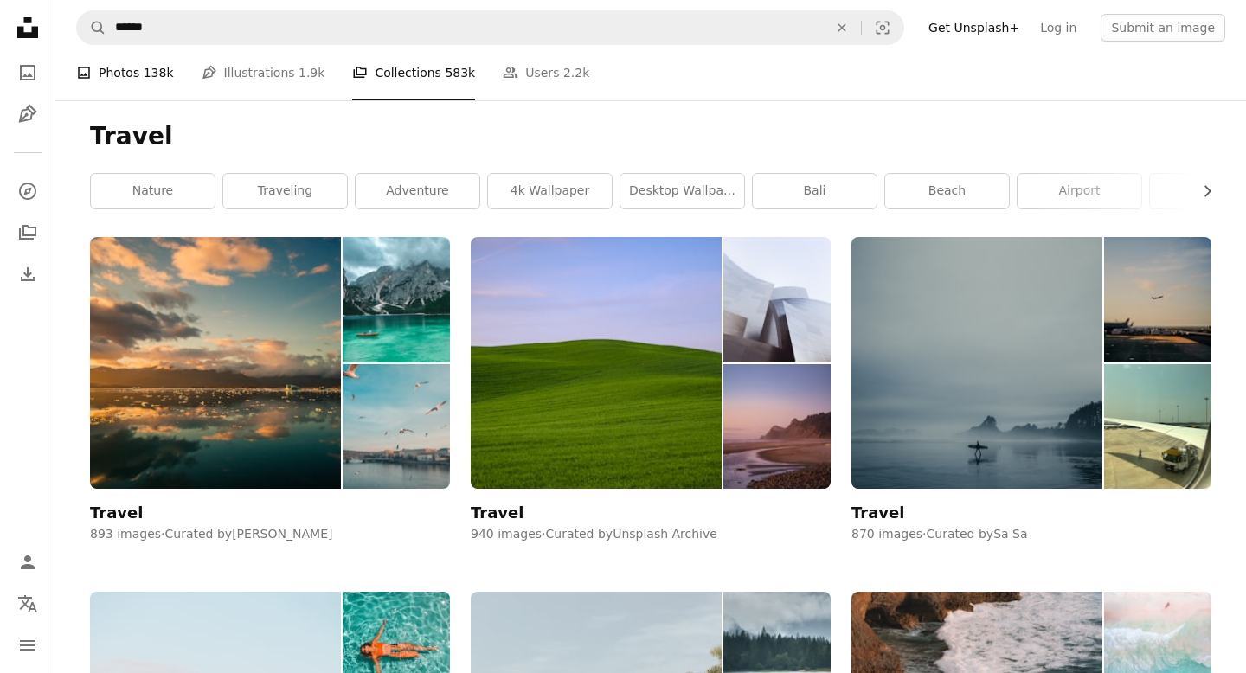
click at [123, 73] on link "A photo Photos 138k" at bounding box center [125, 72] width 98 height 55
